Goal: Task Accomplishment & Management: Manage account settings

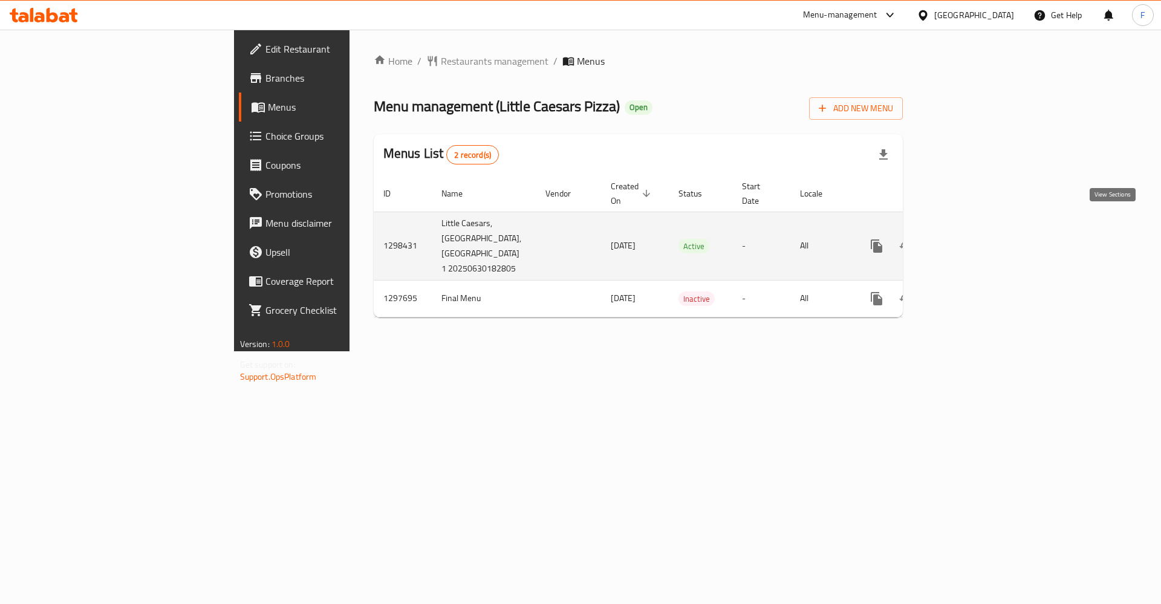
click at [971, 239] on icon "enhanced table" at bounding box center [963, 246] width 15 height 15
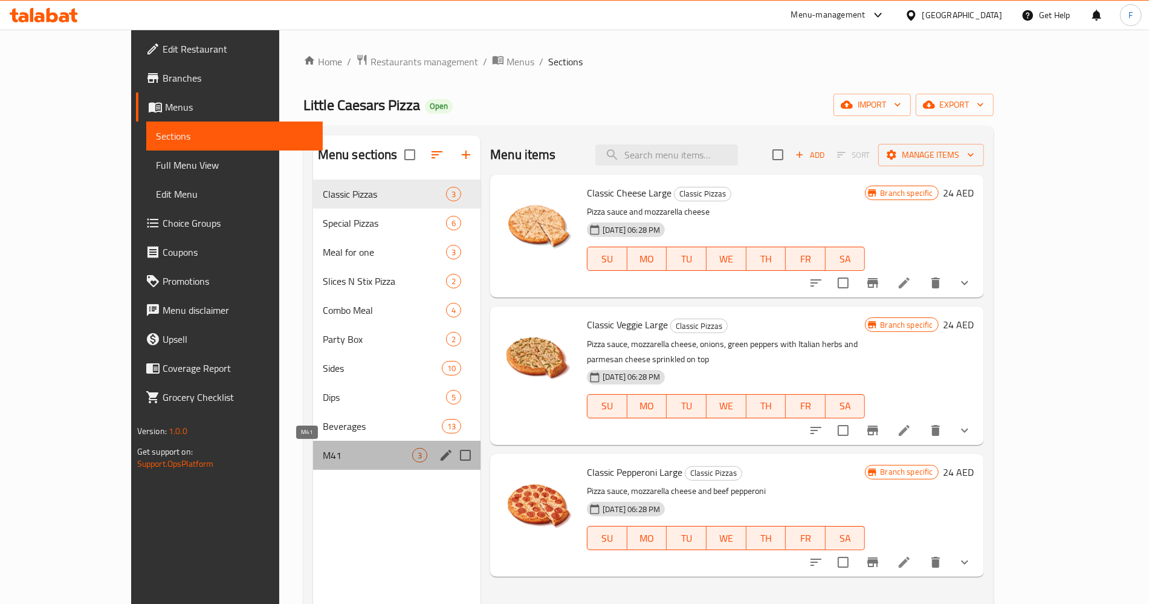
click at [323, 459] on span "M41" at bounding box center [367, 455] width 89 height 15
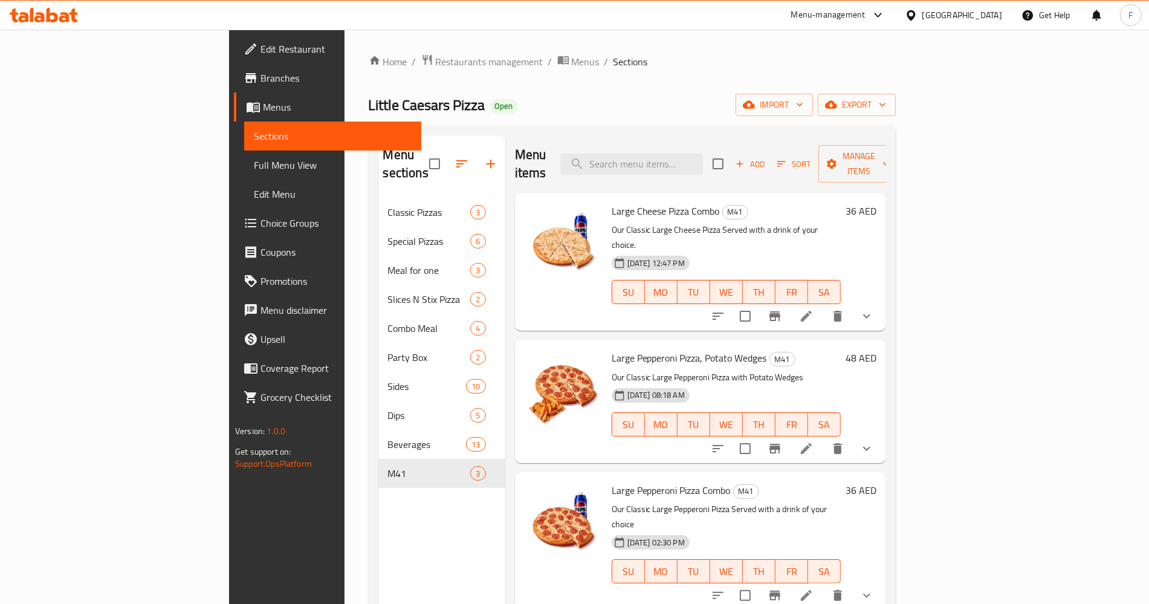
click at [823, 305] on li at bounding box center [807, 316] width 34 height 22
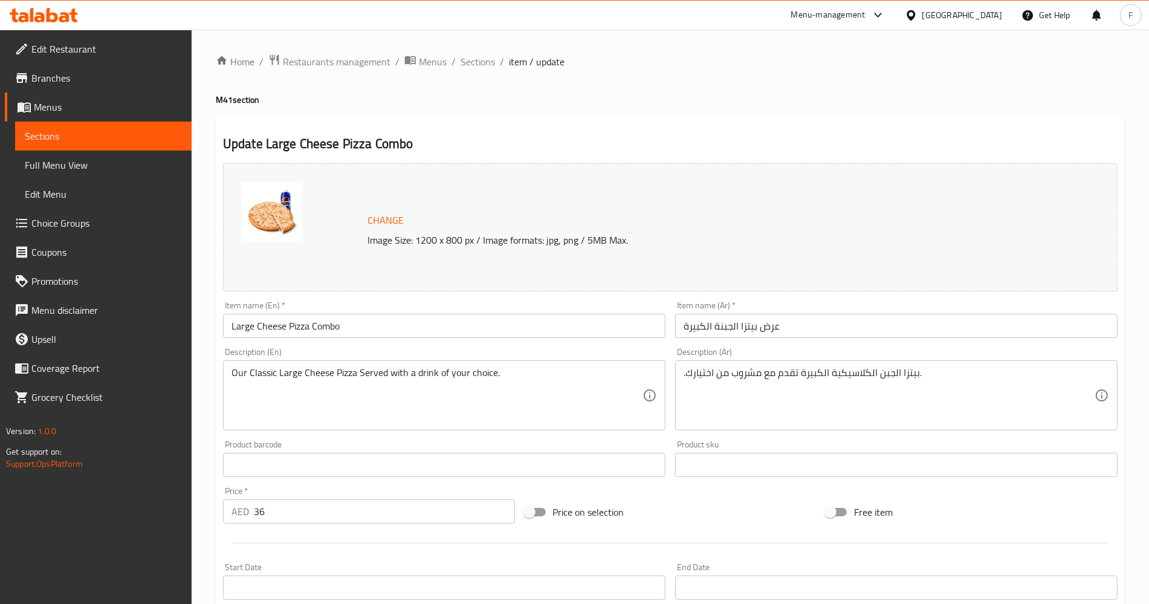
drag, startPoint x: 473, startPoint y: 68, endPoint x: 493, endPoint y: 91, distance: 29.6
click at [473, 67] on span "Sections" at bounding box center [478, 61] width 34 height 15
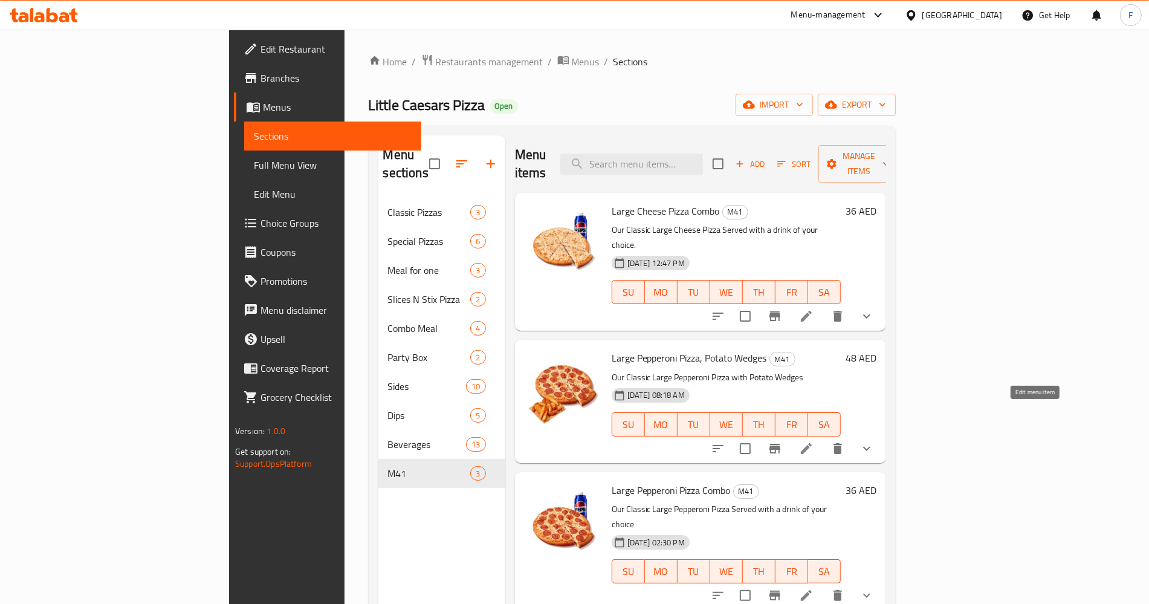
click at [814, 441] on icon at bounding box center [806, 448] width 15 height 15
